Goal: Contribute content

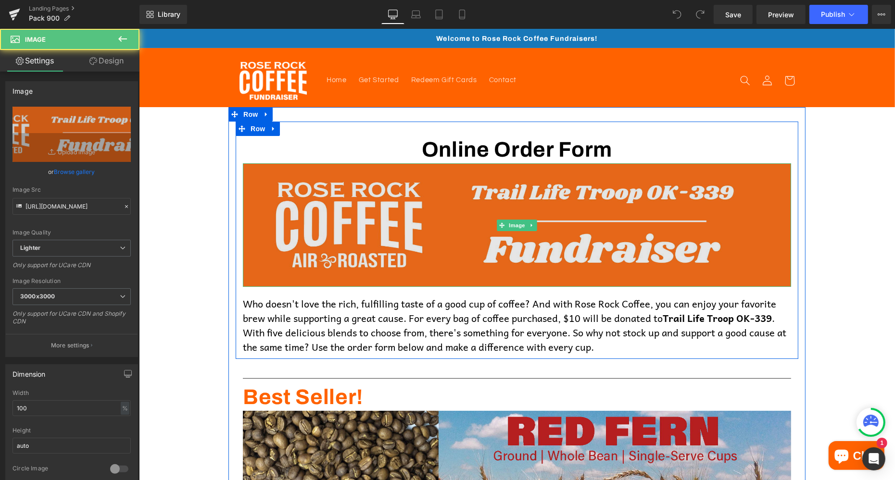
click at [473, 224] on img at bounding box center [516, 225] width 548 height 124
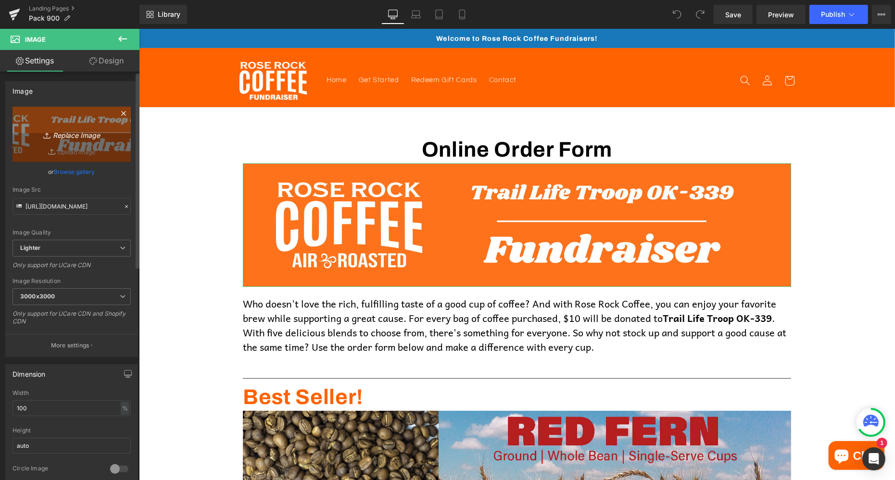
click at [73, 136] on icon "Replace Image" at bounding box center [71, 134] width 77 height 12
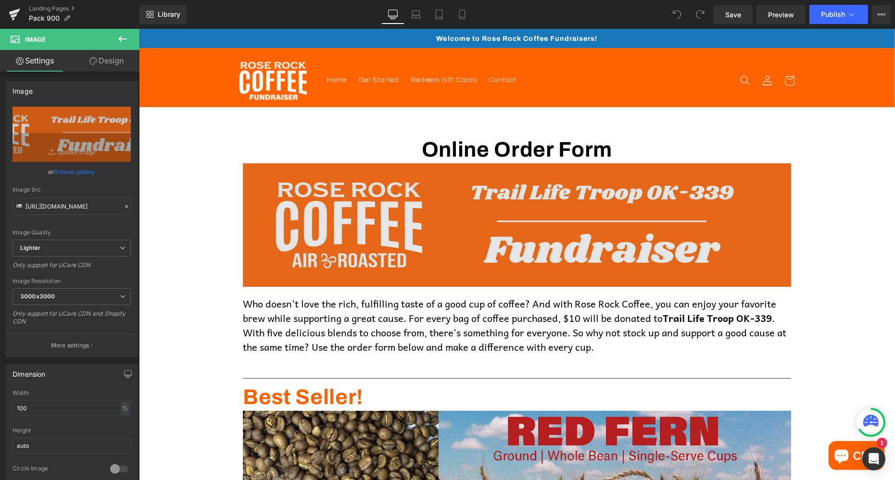
type input "C:\fakepath\Fundraiser Banner (1).png"
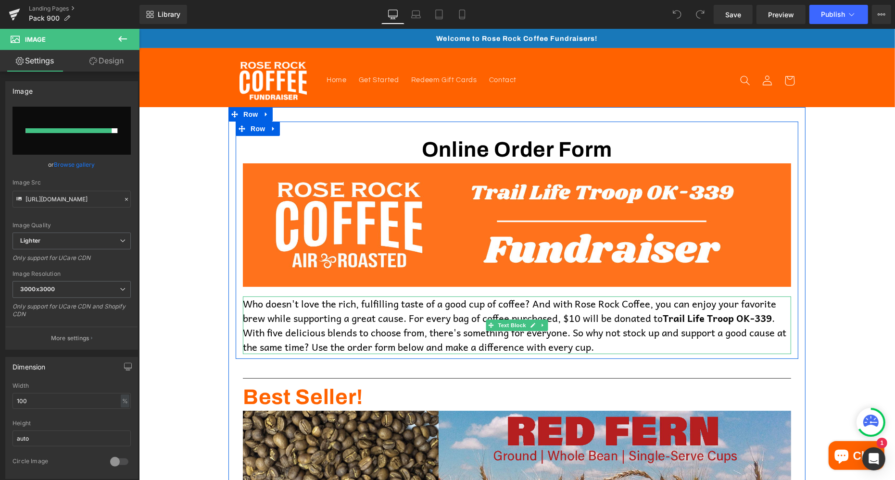
type input "[URL][DOMAIN_NAME]"
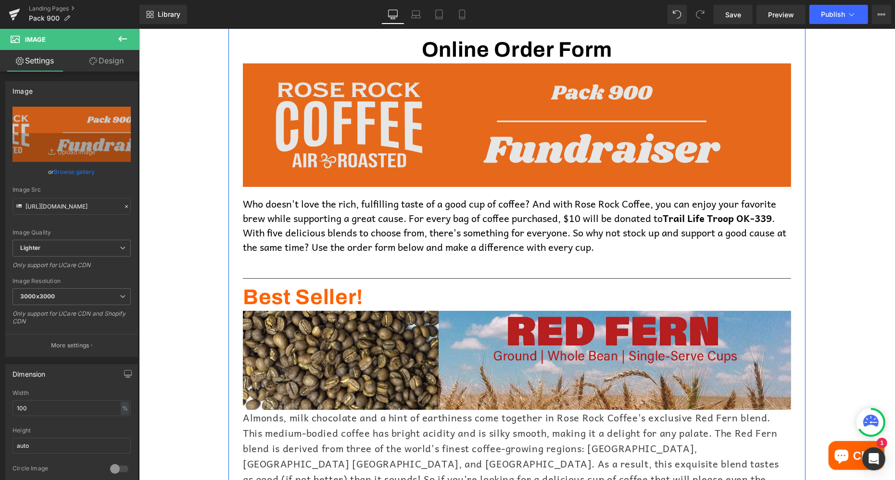
scroll to position [104, 0]
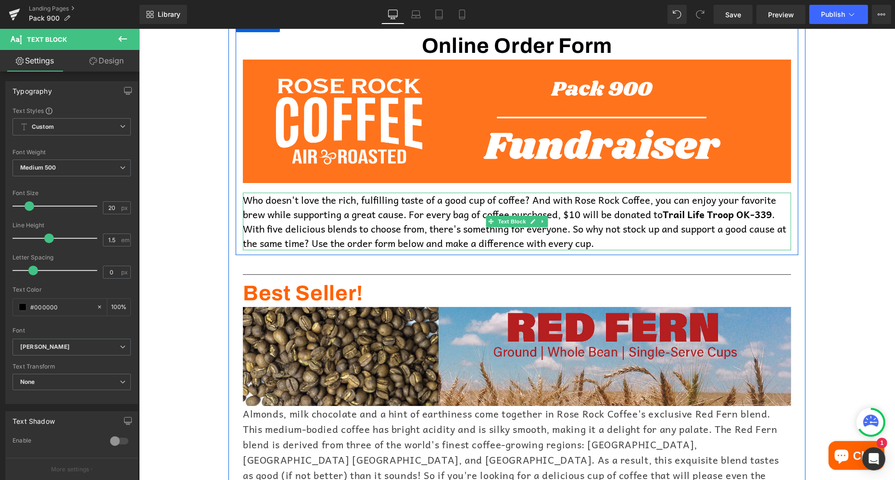
drag, startPoint x: 668, startPoint y: 213, endPoint x: 774, endPoint y: 219, distance: 106.4
click at [771, 219] on b "Trail Life Troop OK-339" at bounding box center [716, 213] width 109 height 15
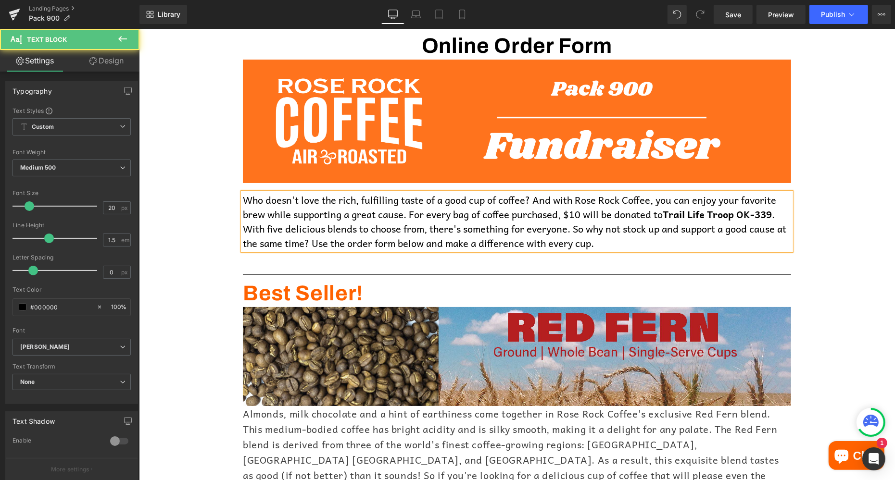
click at [756, 216] on b "Trail Life Troop OK-339" at bounding box center [716, 213] width 109 height 15
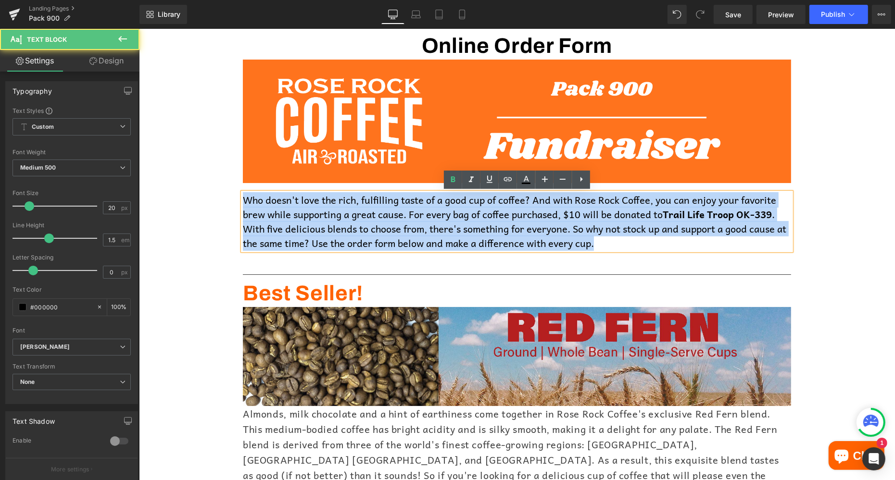
click at [756, 216] on b "Trail Life Troop OK-339" at bounding box center [716, 213] width 109 height 15
click at [756, 215] on b "Trail Life Troop OK-339" at bounding box center [716, 213] width 109 height 15
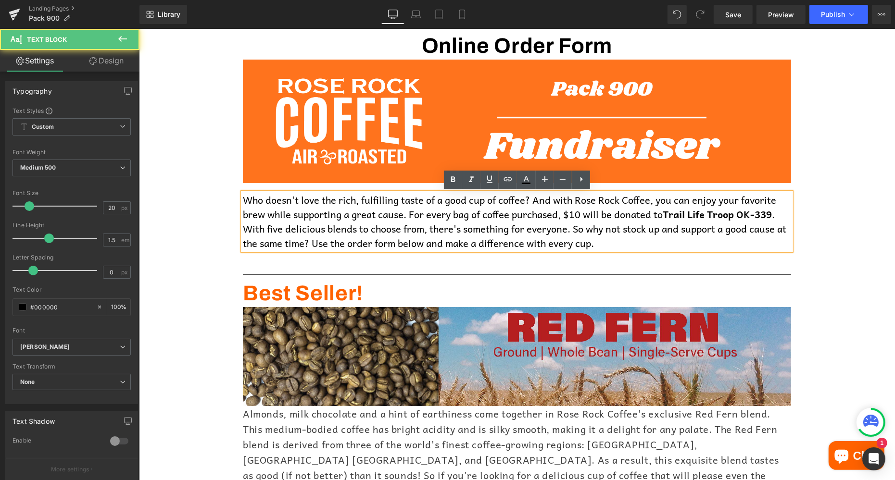
click at [753, 215] on b "Trail Life Troop OK-339" at bounding box center [716, 213] width 109 height 15
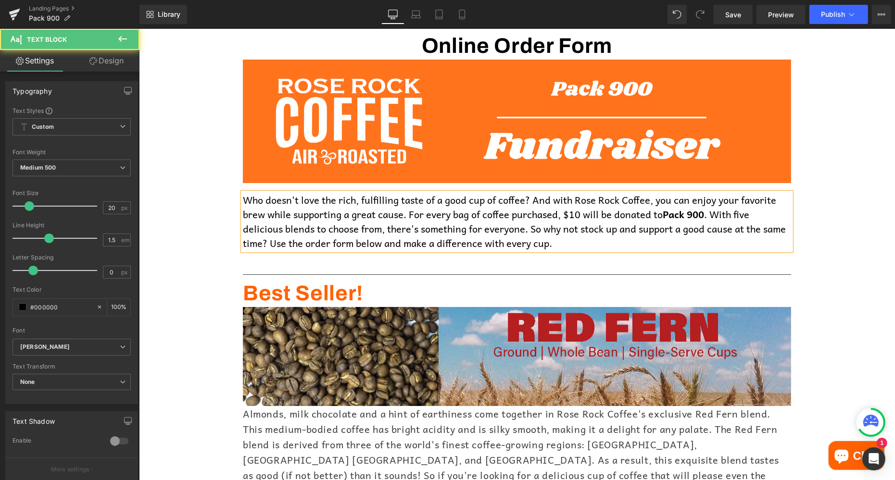
drag, startPoint x: 666, startPoint y: 213, endPoint x: 706, endPoint y: 215, distance: 39.5
click at [703, 215] on b "Pack 900" at bounding box center [682, 213] width 41 height 15
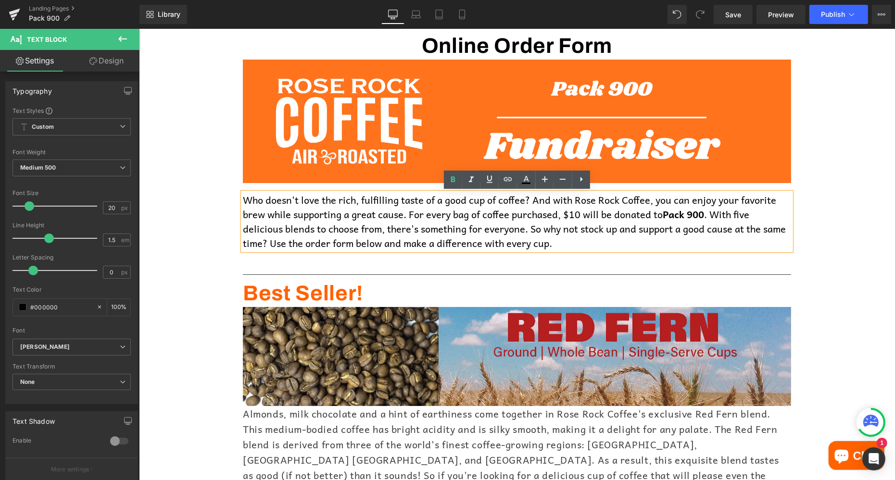
copy b "Pack 900"
click at [571, 219] on p "Who doesn't love the rich, fulfilling taste of a good cup of coffee? And with R…" at bounding box center [516, 221] width 548 height 58
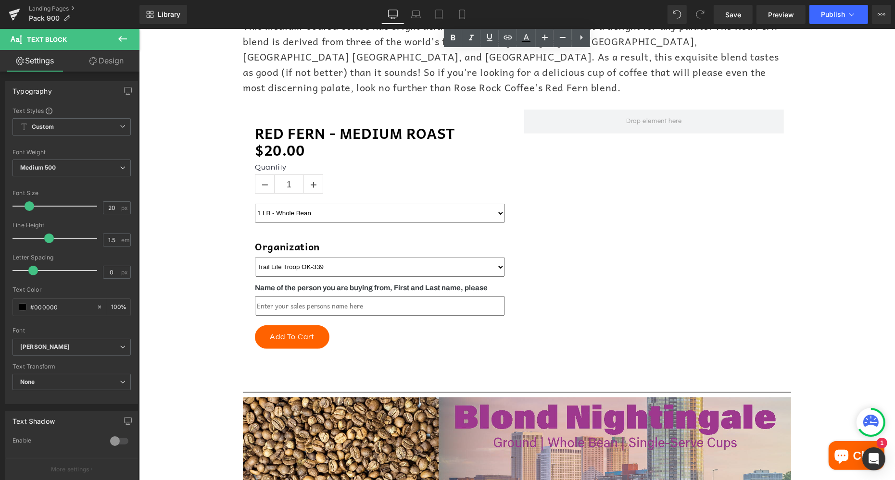
scroll to position [506, 0]
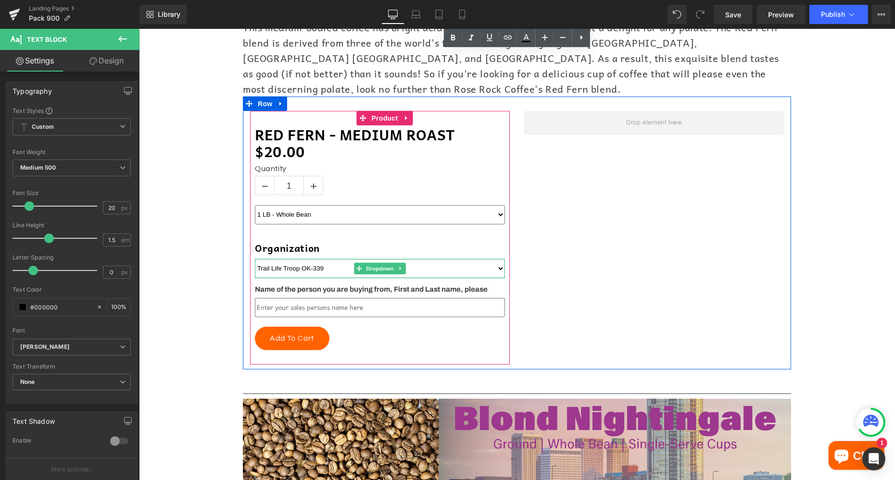
click at [320, 259] on select "Trail Life Troop OK-339" at bounding box center [379, 268] width 250 height 19
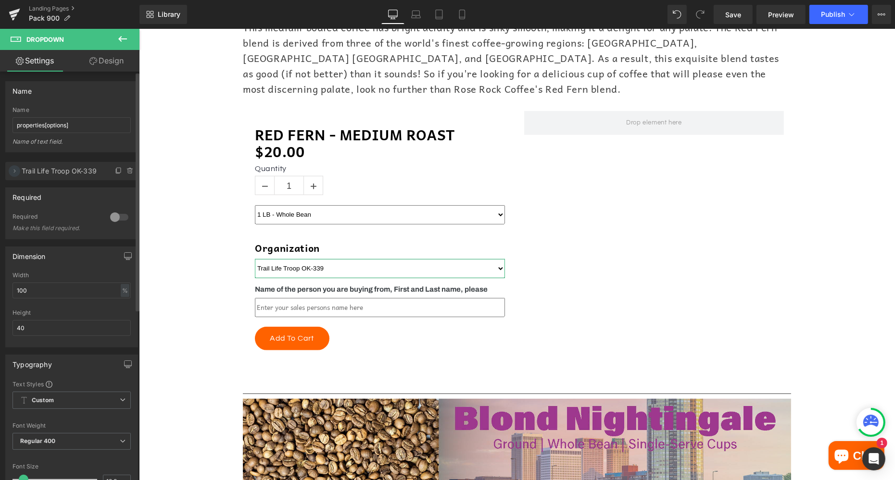
click at [17, 170] on icon at bounding box center [15, 171] width 8 height 8
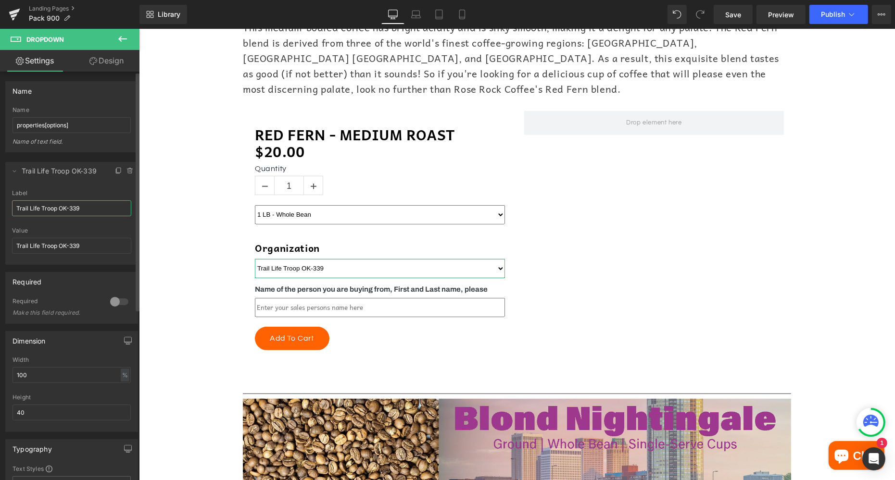
click at [49, 212] on input "Trail Life Troop OK-339" at bounding box center [71, 208] width 119 height 16
paste input "Pack 900"
type input "Pack 900"
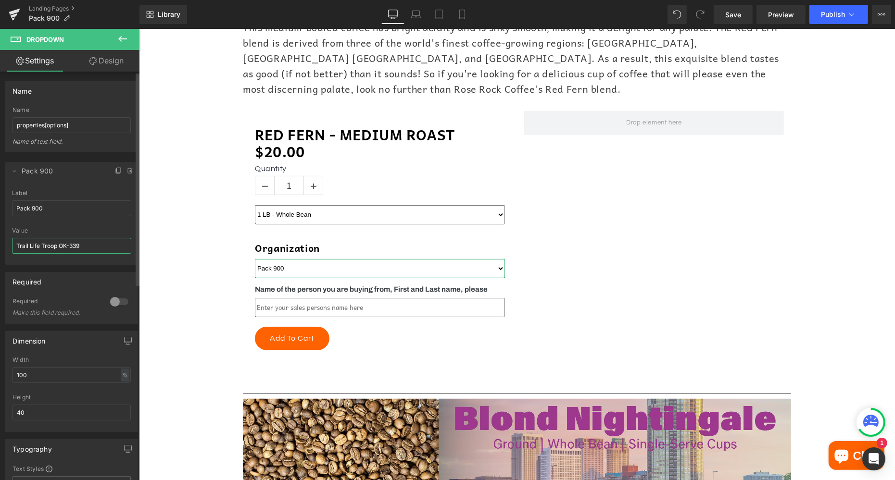
click at [51, 245] on input "Trail Life Troop OK-339" at bounding box center [71, 246] width 119 height 16
paste input "Pack 900"
type input "Pack 900"
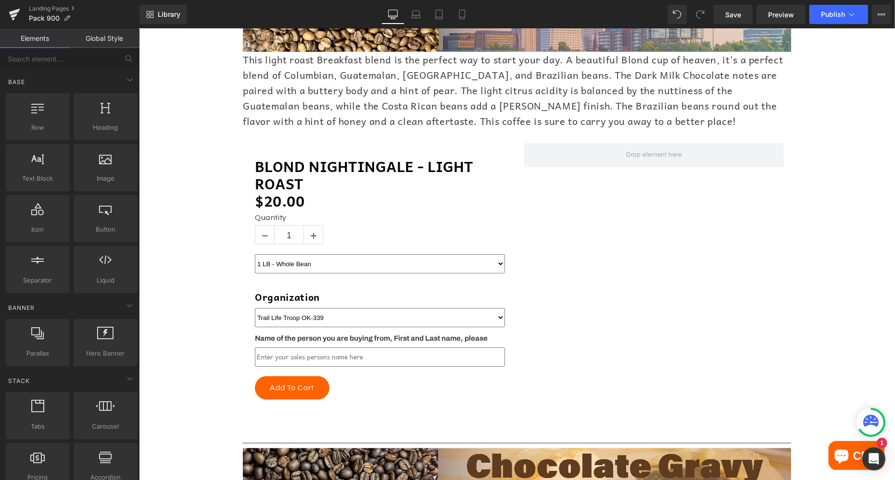
scroll to position [960, 0]
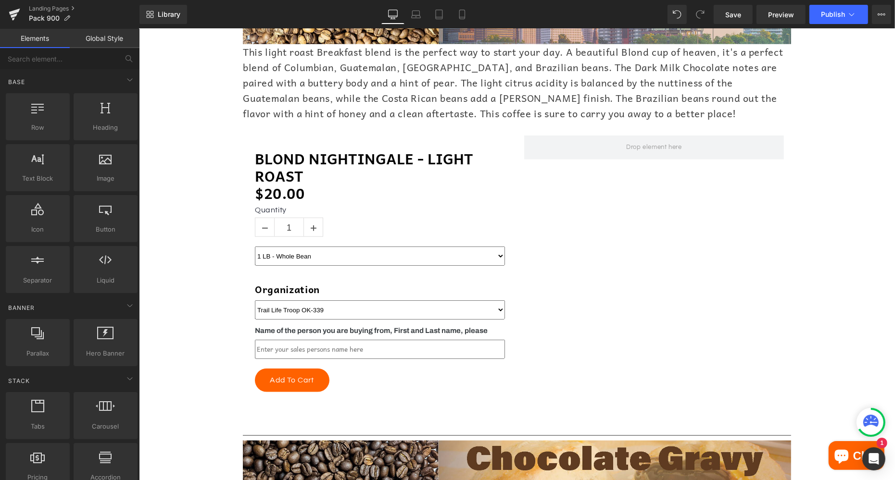
click at [275, 300] on select "Trail Life Troop OK-339" at bounding box center [379, 309] width 250 height 19
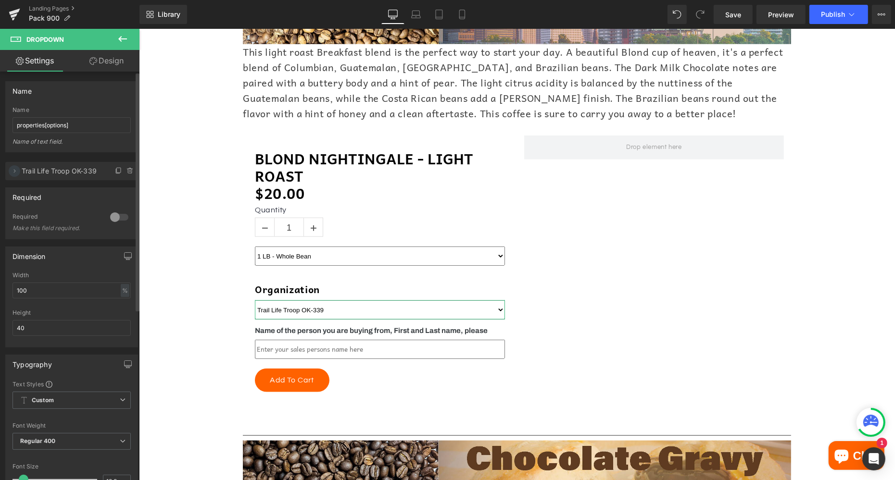
click at [14, 171] on icon at bounding box center [15, 170] width 2 height 3
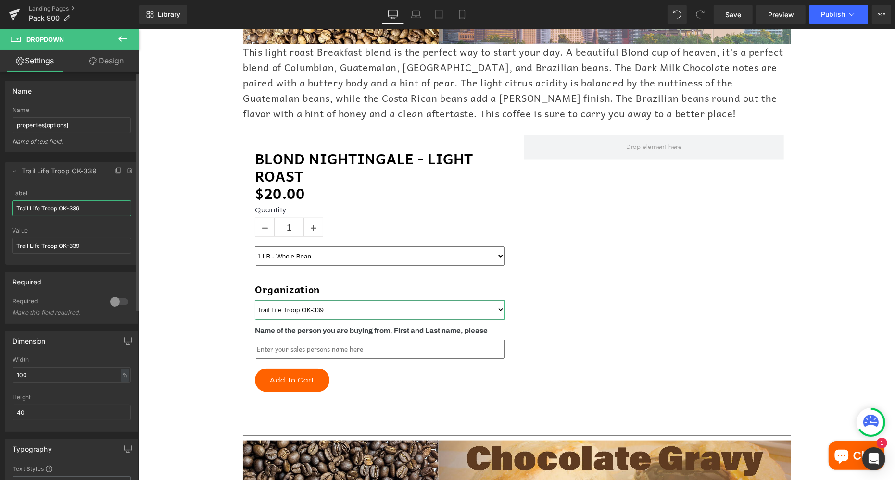
click at [43, 212] on input "Trail Life Troop OK-339" at bounding box center [71, 208] width 119 height 16
paste input "Pack 900"
type input "Pack 900"
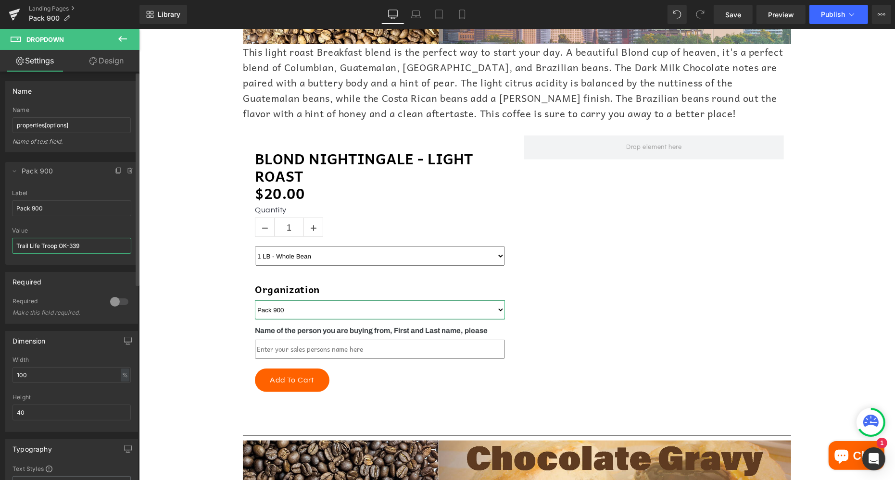
click at [53, 242] on input "Trail Life Troop OK-339" at bounding box center [71, 246] width 119 height 16
paste input "Pack 900"
type input "Pack 900"
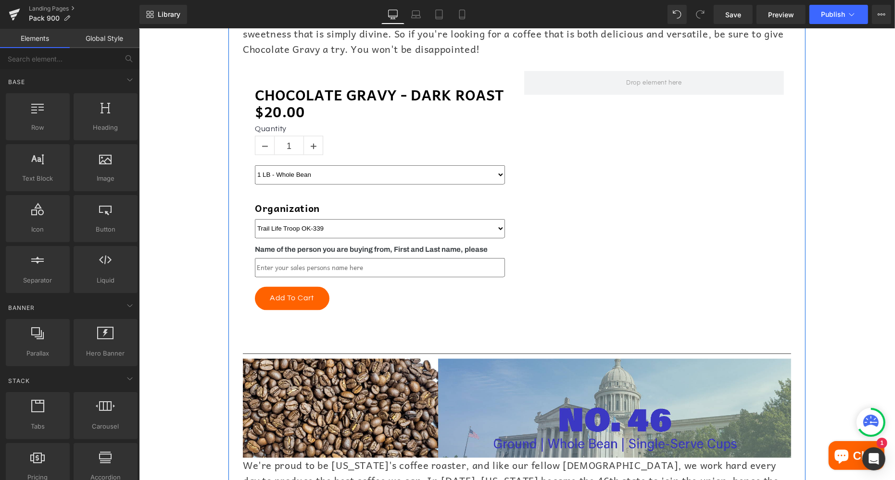
scroll to position [1534, 0]
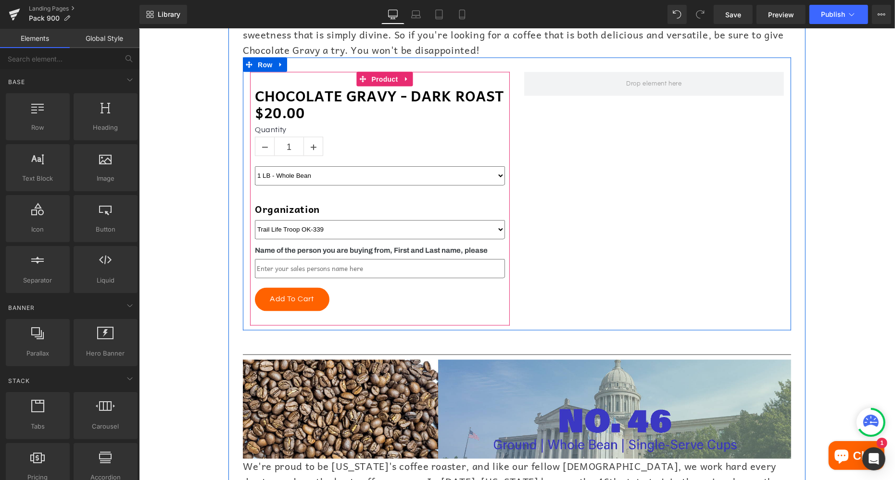
click at [282, 220] on select "Trail Life Troop OK-339" at bounding box center [379, 229] width 250 height 19
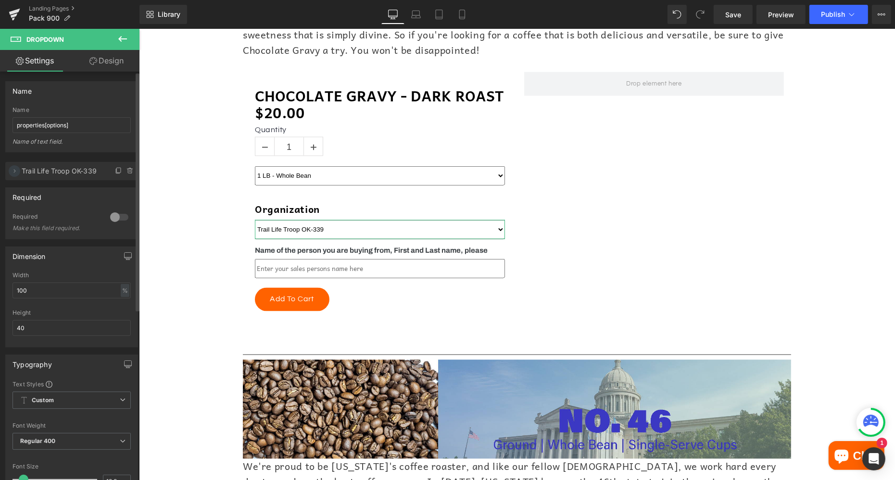
click at [14, 171] on icon at bounding box center [15, 171] width 8 height 8
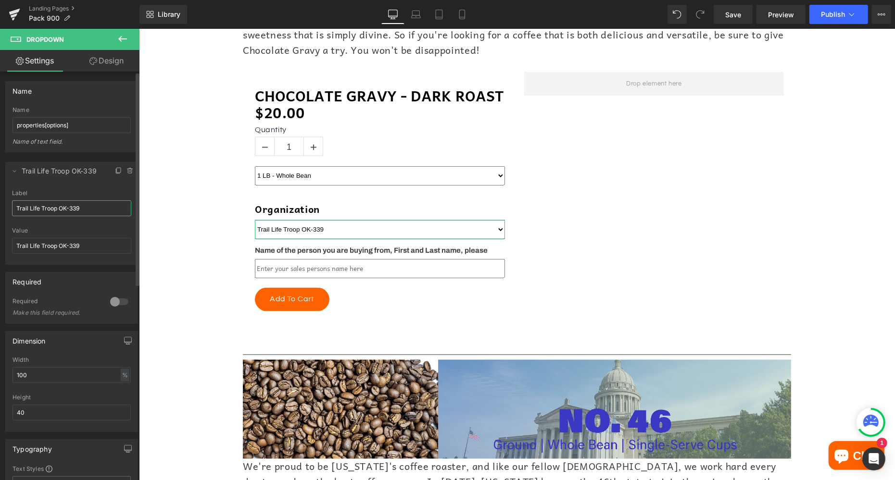
click at [72, 203] on input "Trail Life Troop OK-339" at bounding box center [71, 208] width 119 height 16
paste input "Pack 900"
type input "Pack 900"
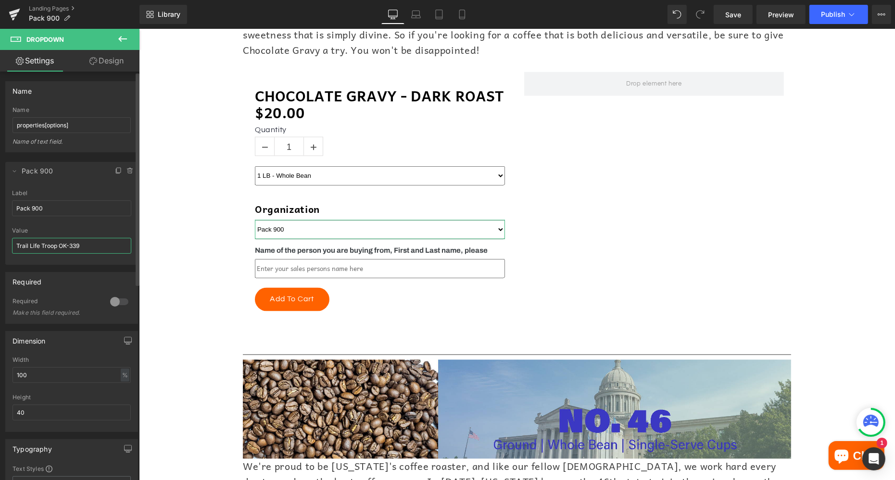
click at [51, 239] on input "Trail Life Troop OK-339" at bounding box center [71, 246] width 119 height 16
paste input "Pack 900"
type input "Pack 900"
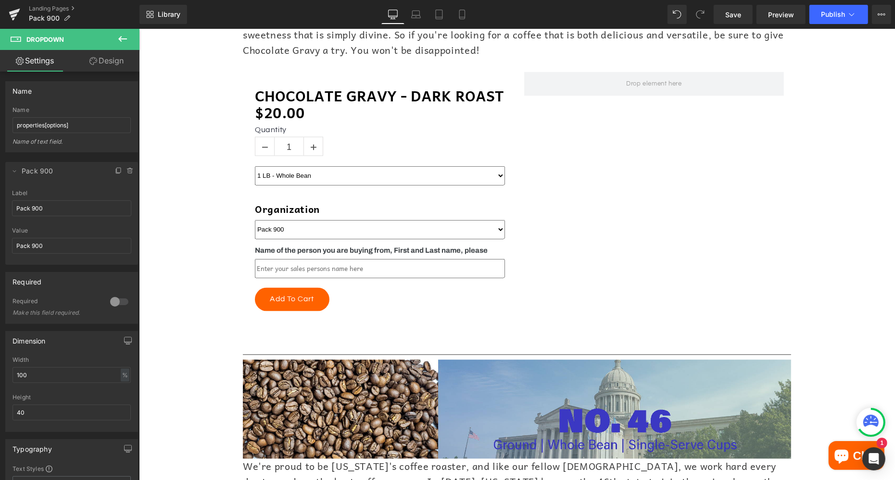
click at [186, 244] on div "Online Order Form Heading Image Who doesn't love the rich, fulfilling taste of …" at bounding box center [516, 13] width 756 height 2882
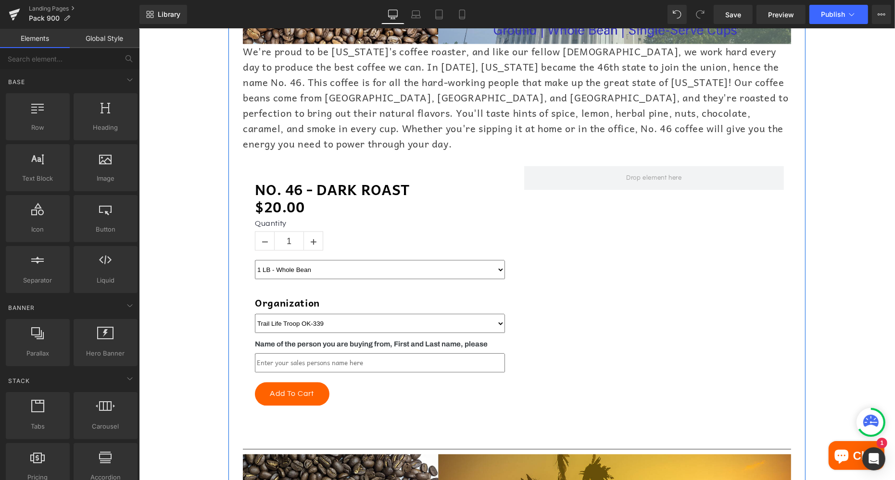
scroll to position [1967, 0]
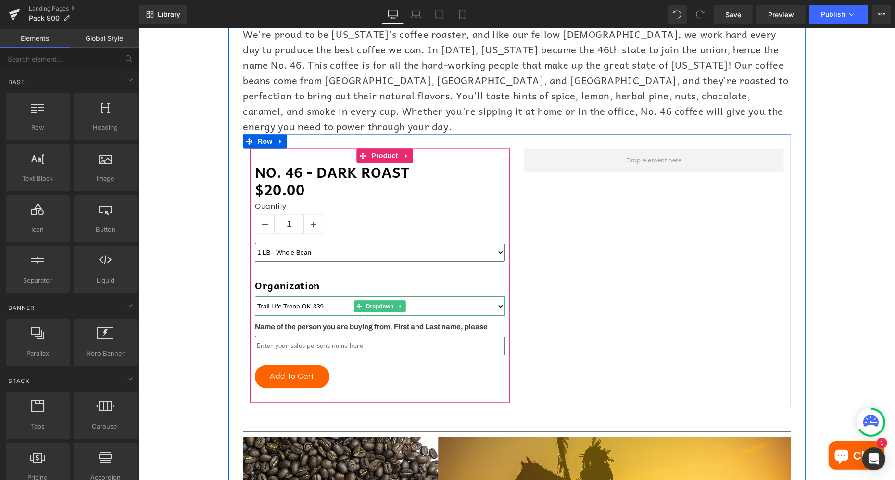
click at [274, 296] on select "Trail Life Troop OK-339" at bounding box center [379, 305] width 250 height 19
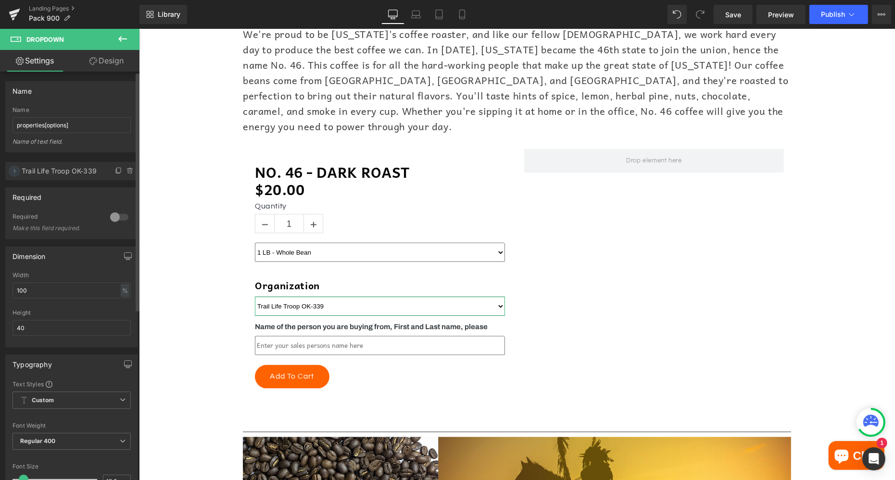
click at [15, 171] on icon at bounding box center [15, 171] width 8 height 8
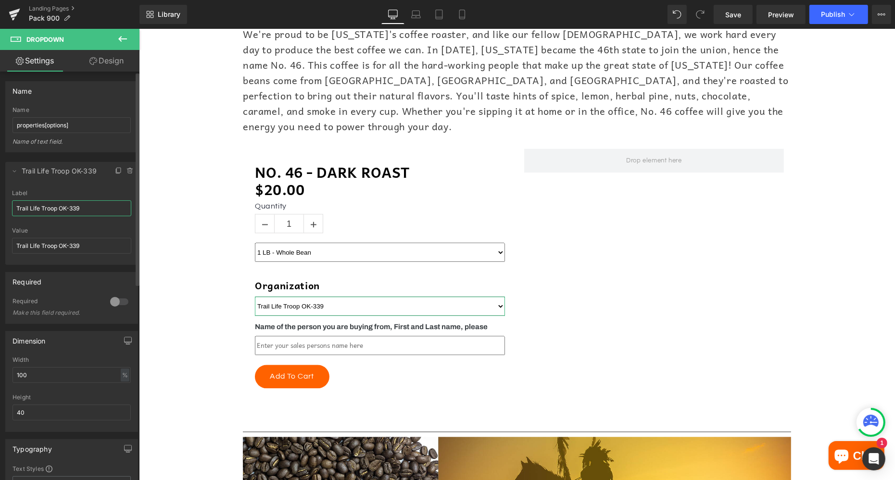
click at [42, 210] on input "Trail Life Troop OK-339" at bounding box center [71, 208] width 119 height 16
paste input "Pack 900"
type input "Pack 900"
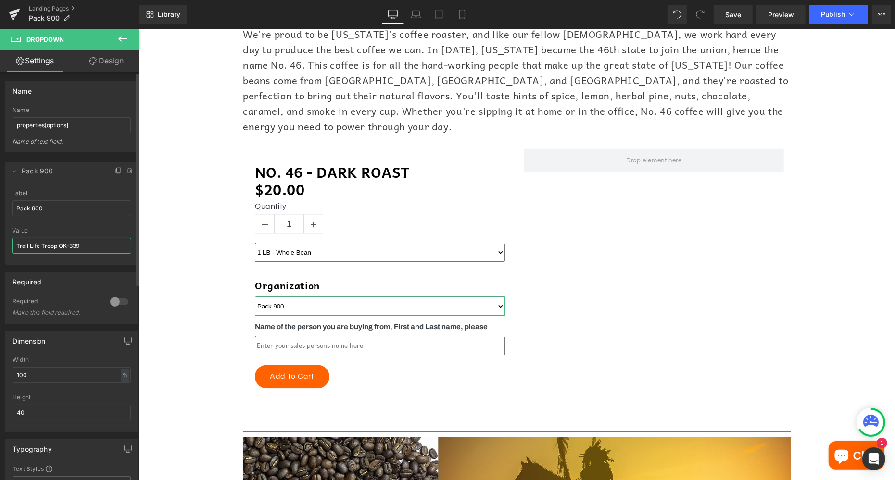
click at [51, 247] on input "Trail Life Troop OK-339" at bounding box center [71, 246] width 119 height 16
paste input "Pack 900"
type input "Pack 900"
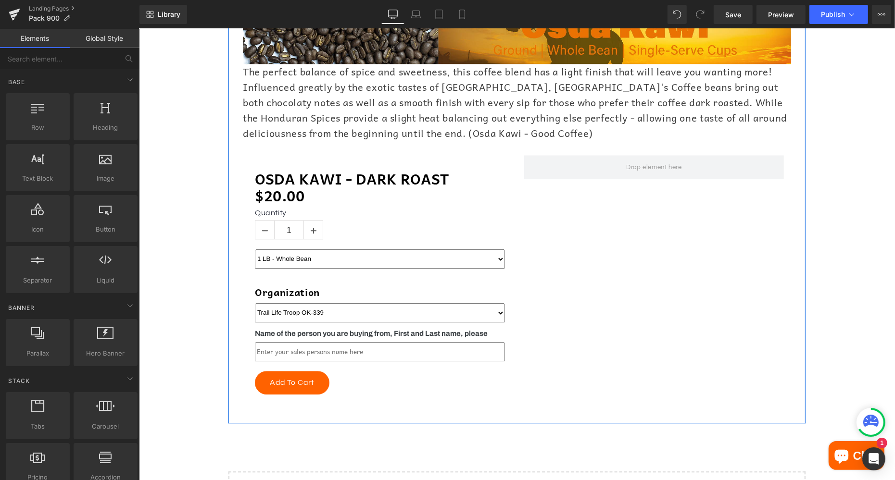
scroll to position [2441, 0]
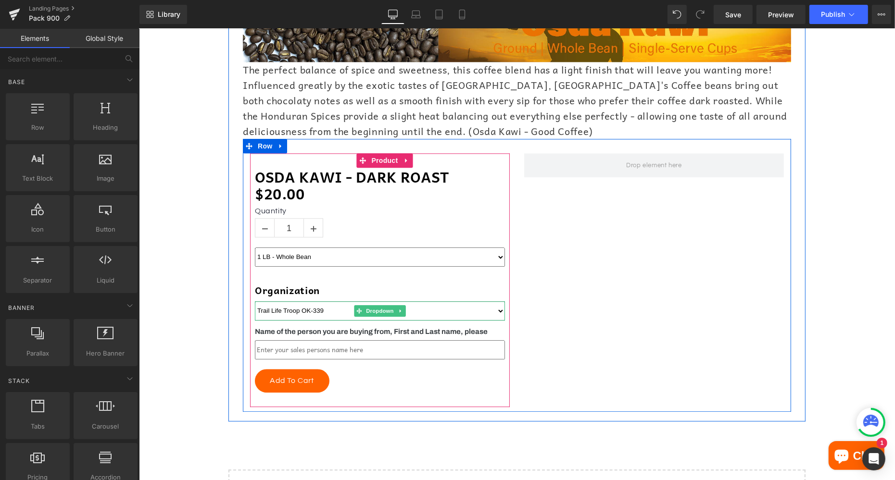
click at [280, 301] on select "Trail Life Troop OK-339" at bounding box center [379, 310] width 250 height 19
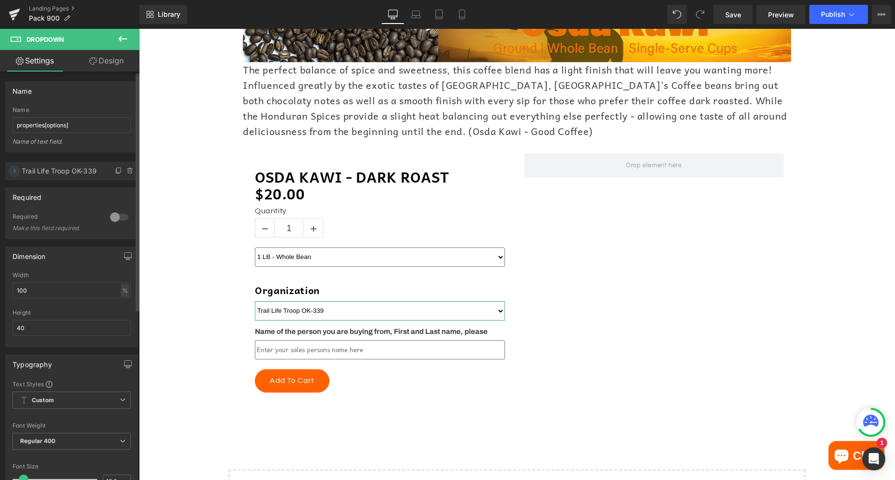
click at [14, 171] on icon at bounding box center [15, 171] width 8 height 8
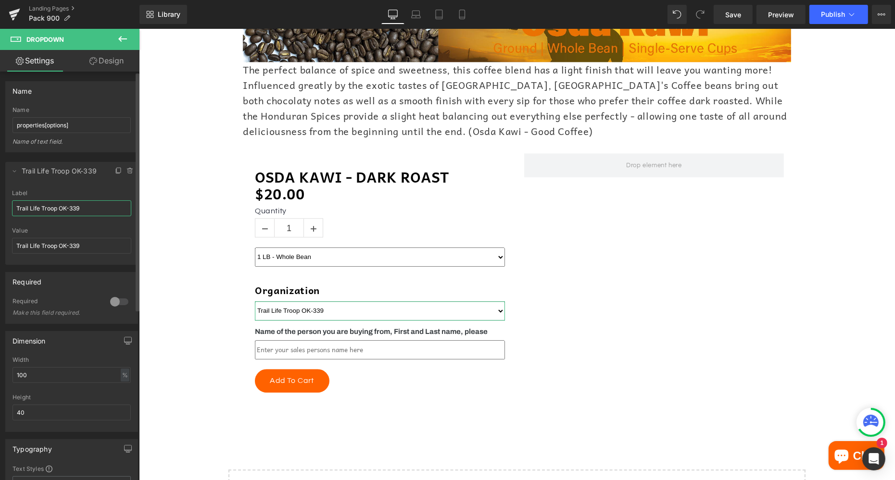
click at [53, 204] on input "Trail Life Troop OK-339" at bounding box center [71, 208] width 119 height 16
paste input "Pack 900"
type input "Pack 900"
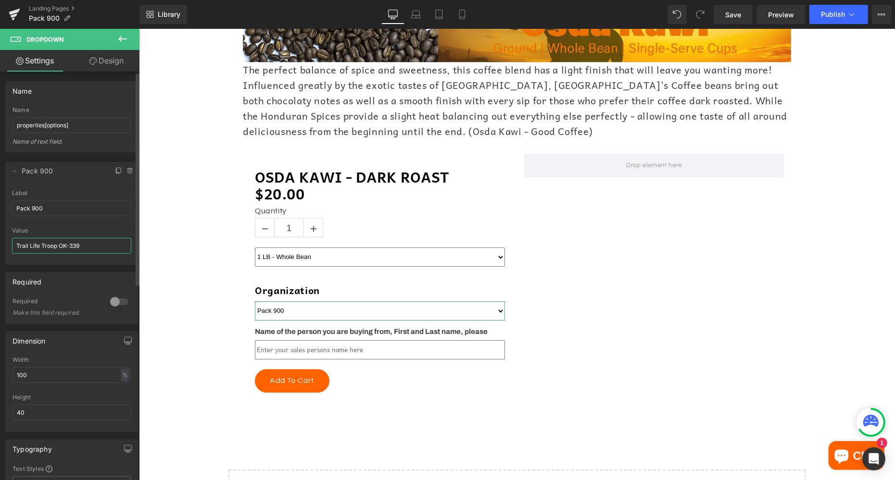
click at [53, 240] on input "Trail Life Troop OK-339" at bounding box center [71, 246] width 119 height 16
paste input "Pack 900"
type input "Pack 900"
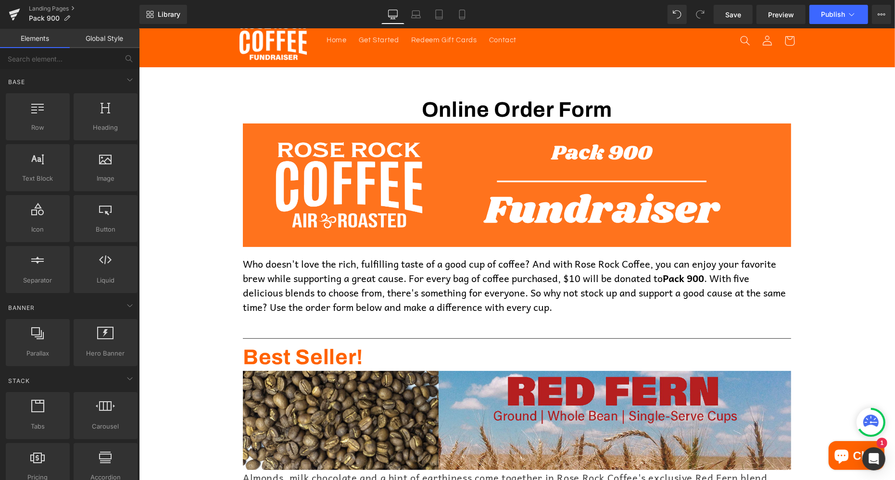
scroll to position [0, 0]
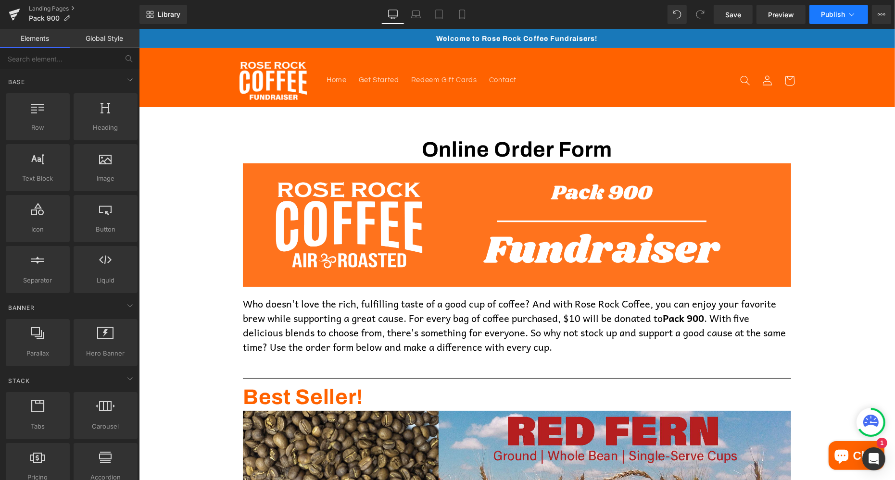
click at [834, 16] on span "Publish" at bounding box center [833, 15] width 24 height 8
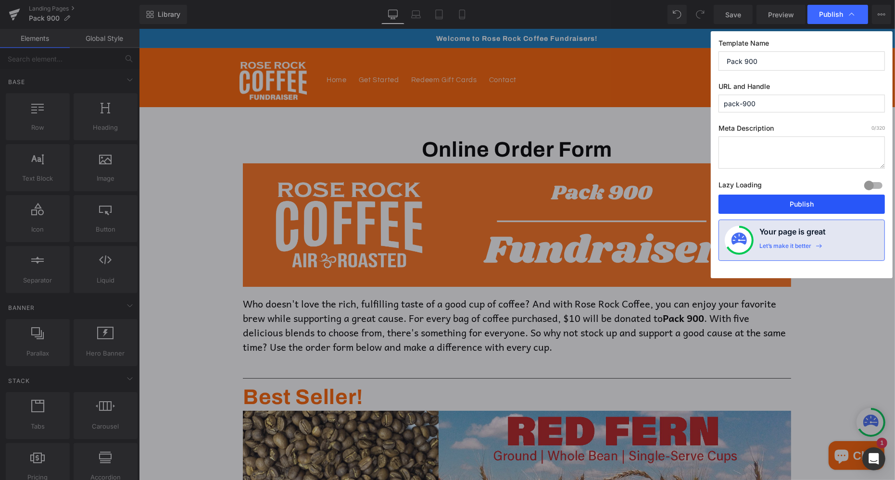
click at [828, 205] on button "Publish" at bounding box center [801, 204] width 166 height 19
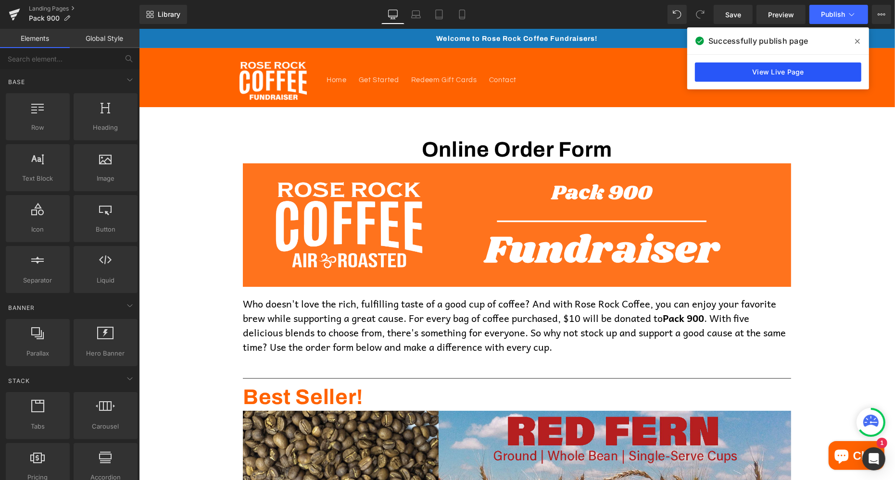
click at [801, 75] on link "View Live Page" at bounding box center [778, 72] width 166 height 19
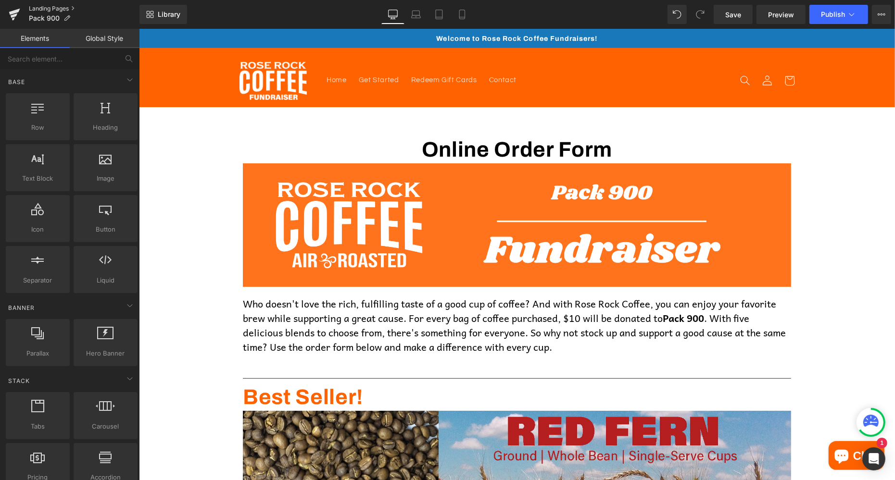
click at [64, 9] on link "Landing Pages" at bounding box center [84, 9] width 111 height 8
